Goal: Task Accomplishment & Management: Use online tool/utility

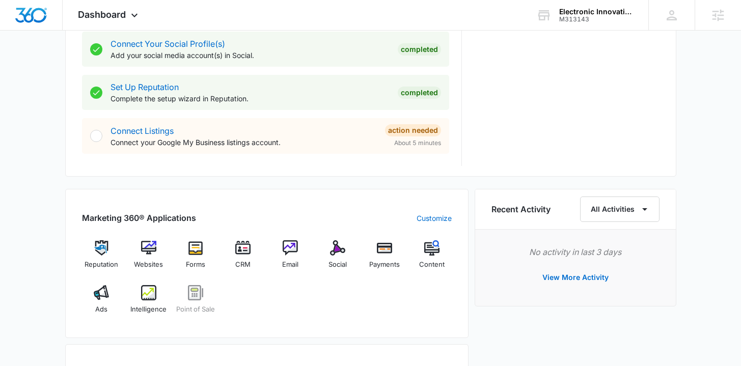
scroll to position [477, 0]
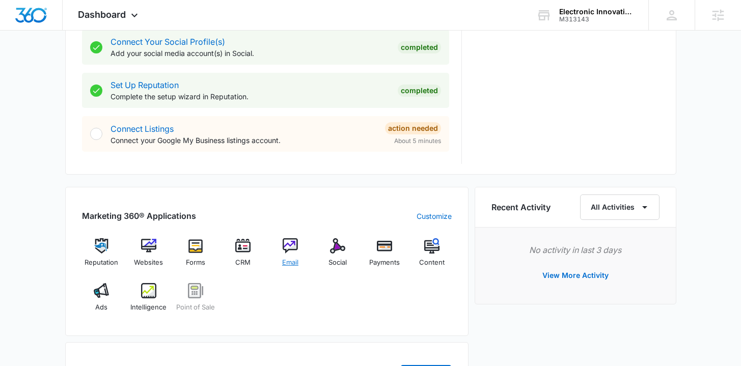
click at [286, 258] on span "Email" at bounding box center [290, 263] width 16 height 10
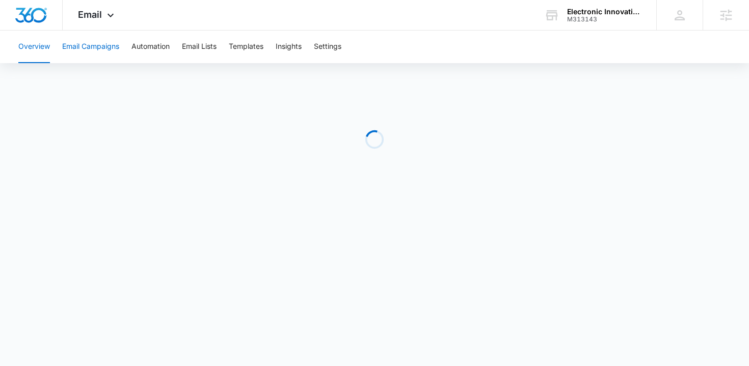
click at [111, 39] on button "Email Campaigns" at bounding box center [90, 47] width 57 height 33
